Goal: Find contact information: Find contact information

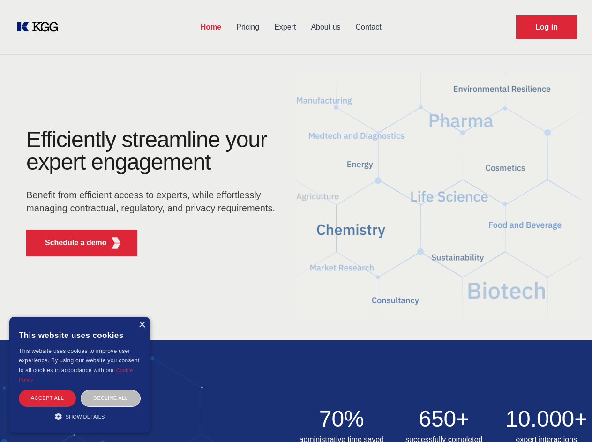
click at [296, 221] on div "Efficiently streamline your expert engagement Benefit from efficient access to …" at bounding box center [153, 195] width 285 height 135
click at [70, 243] on p "Schedule a demo" at bounding box center [76, 242] width 62 height 11
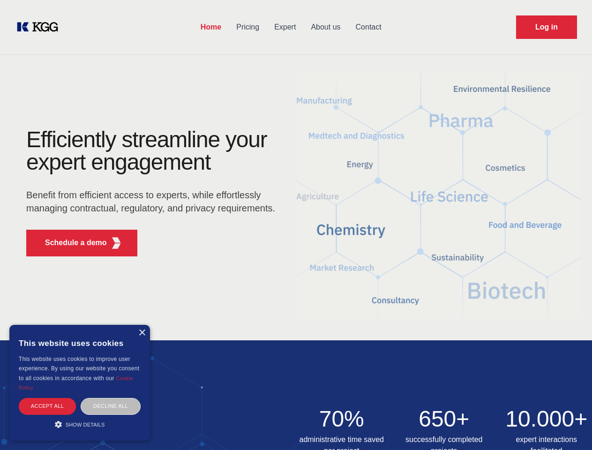
click at [141, 325] on div "× This website uses cookies This website uses cookies to improve user experienc…" at bounding box center [79, 383] width 141 height 116
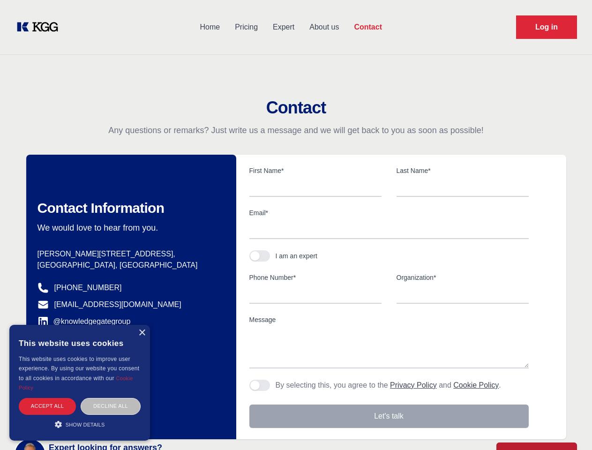
click at [47, 398] on div "Accept all" at bounding box center [47, 406] width 57 height 16
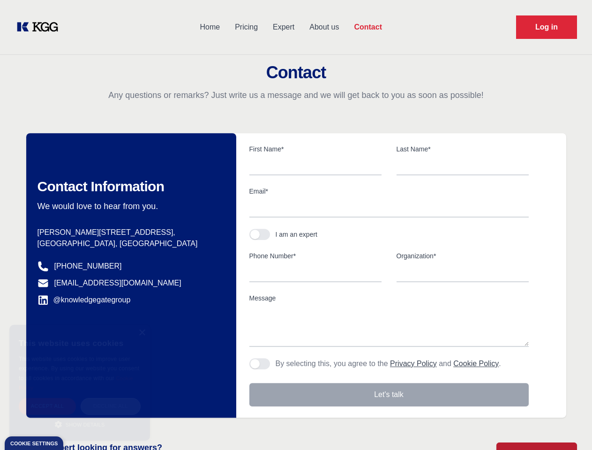
click at [111, 398] on div "Decline all" at bounding box center [111, 406] width 60 height 16
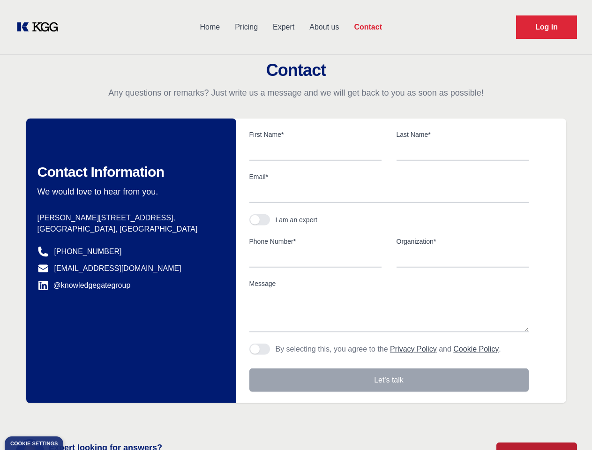
click at [80, 416] on main "Contact Any questions or remarks? Just write us a message and we will get back …" at bounding box center [296, 244] width 592 height 488
